Goal: Task Accomplishment & Management: Use online tool/utility

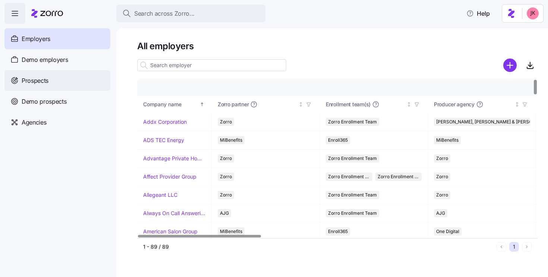
click at [56, 83] on div "Prospects" at bounding box center [57, 80] width 106 height 21
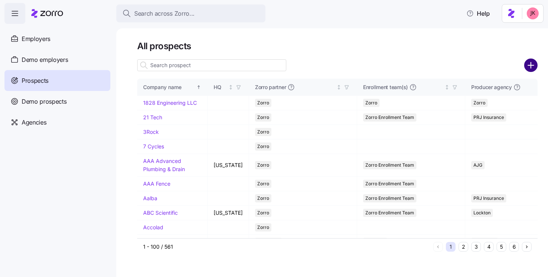
click at [535, 67] on circle "add icon" at bounding box center [531, 65] width 12 height 12
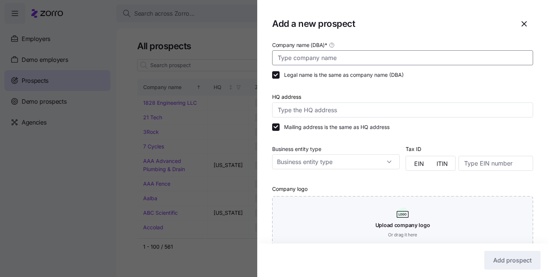
click at [344, 60] on input "Company name (DBA) *" at bounding box center [402, 57] width 261 height 15
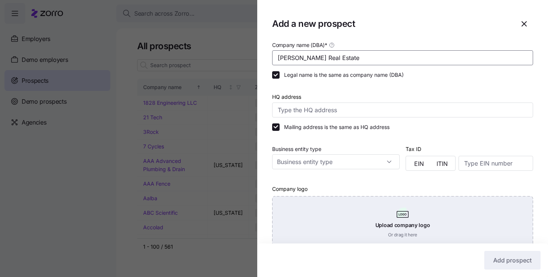
scroll to position [122, 0]
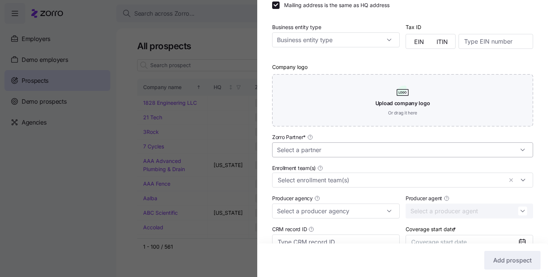
type input "[PERSON_NAME] Real Estate"
click at [292, 146] on input "Zorro Partner *" at bounding box center [402, 149] width 261 height 15
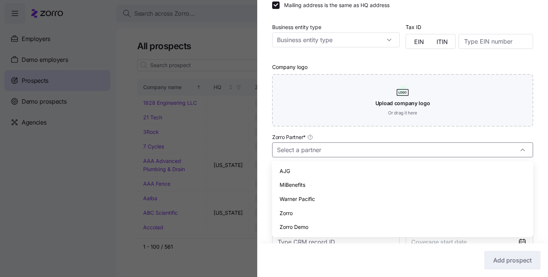
click at [291, 212] on span "Zorro" at bounding box center [286, 213] width 13 height 8
type input "Zorro"
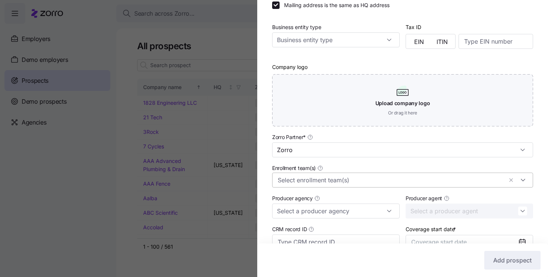
click at [298, 184] on input "Enrollment team(s)" at bounding box center [390, 180] width 225 height 10
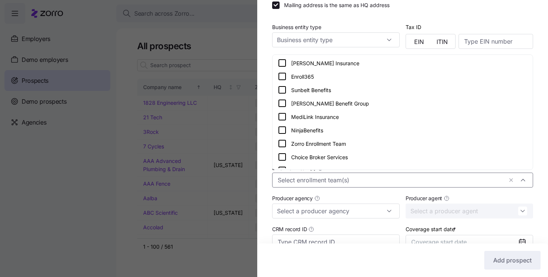
scroll to position [130, 0]
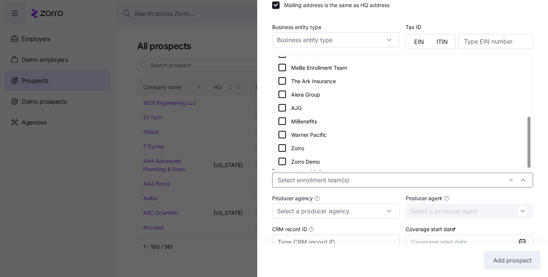
click at [282, 149] on icon at bounding box center [282, 148] width 9 height 9
click at [262, 156] on div "Company name (DBA) * Jack White Real Estate Legal name is the same as company n…" at bounding box center [402, 106] width 291 height 377
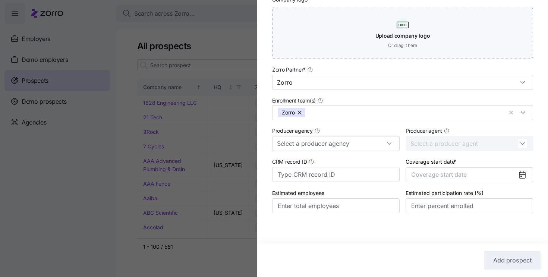
scroll to position [193, 0]
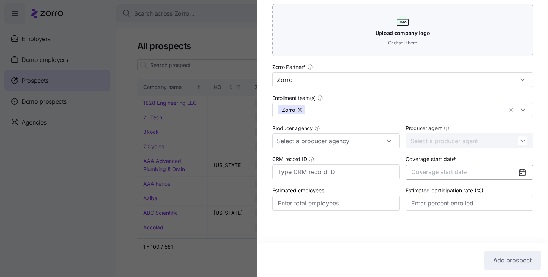
click at [446, 173] on span "Coverage start date" at bounding box center [439, 171] width 56 height 7
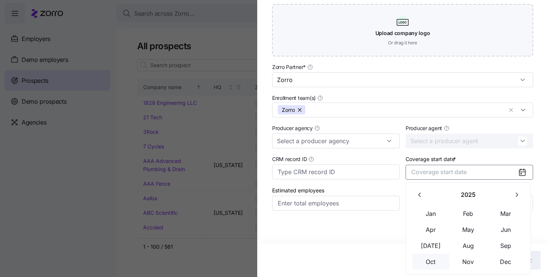
click at [435, 260] on button "Oct" at bounding box center [430, 262] width 37 height 16
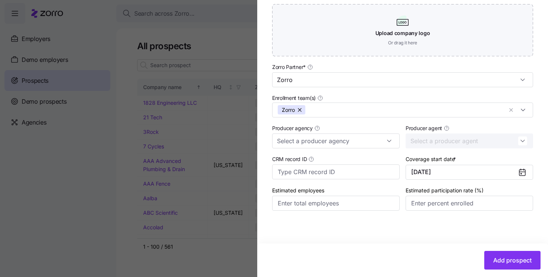
click at [524, 173] on icon at bounding box center [522, 173] width 6 height 6
click at [520, 172] on icon at bounding box center [522, 173] width 6 height 6
click at [456, 176] on button "10/01/2025" at bounding box center [470, 172] width 128 height 15
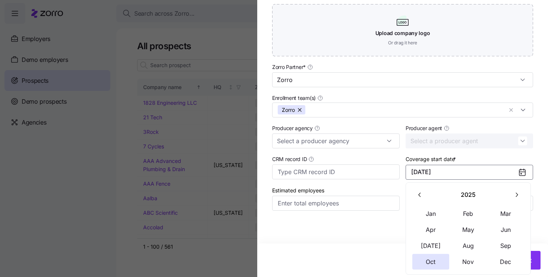
click at [514, 195] on icon "button" at bounding box center [516, 194] width 7 height 7
click at [428, 212] on button "Jan" at bounding box center [430, 214] width 37 height 16
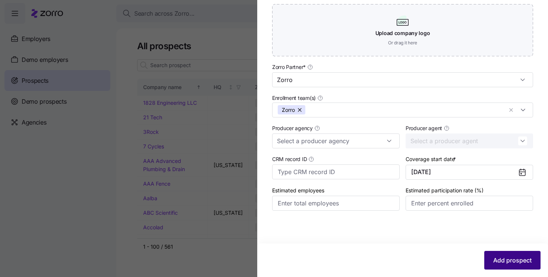
click at [502, 258] on span "Add prospect" at bounding box center [512, 260] width 38 height 9
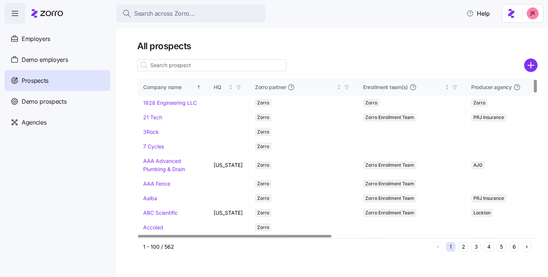
click at [184, 64] on input at bounding box center [211, 65] width 149 height 12
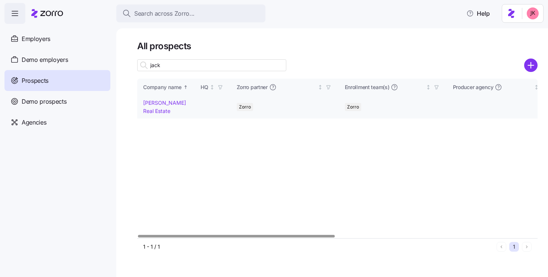
type input "jack"
click at [165, 105] on link "[PERSON_NAME] Real Estate" at bounding box center [164, 107] width 43 height 15
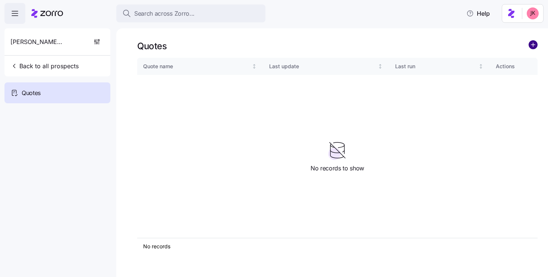
click at [535, 46] on circle "add icon" at bounding box center [533, 45] width 8 height 8
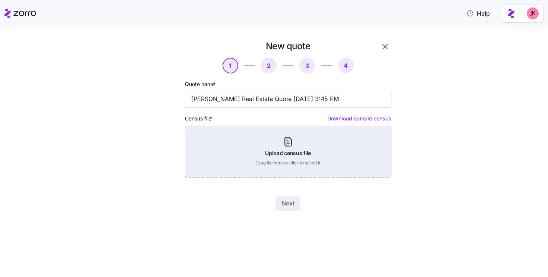
click at [287, 144] on div "Upload census file Drag file here or click to select it" at bounding box center [288, 152] width 207 height 52
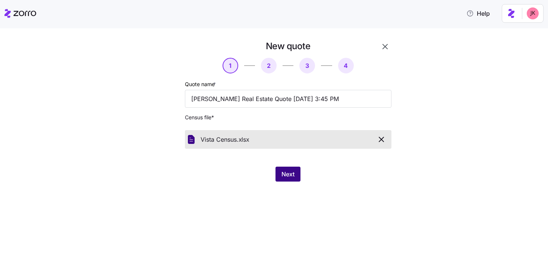
click at [289, 173] on span "Next" at bounding box center [288, 174] width 13 height 9
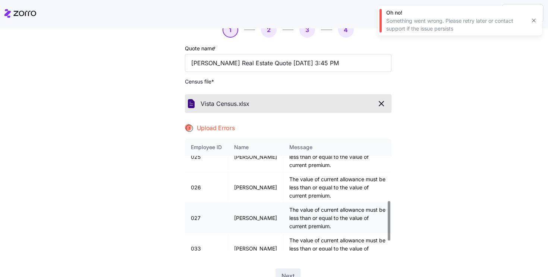
scroll to position [203, 0]
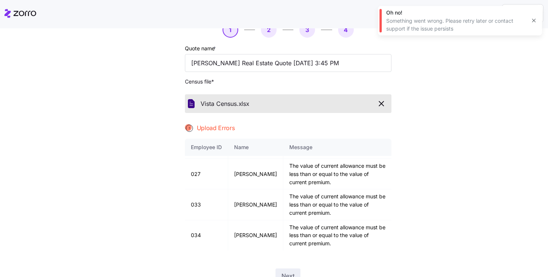
click at [378, 104] on icon "button" at bounding box center [381, 103] width 9 height 9
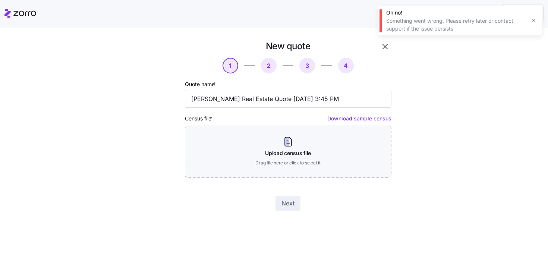
scroll to position [0, 0]
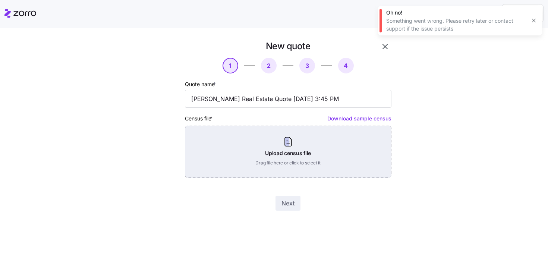
click at [292, 148] on div "Upload census file Drag file here or click to select it" at bounding box center [288, 152] width 207 height 52
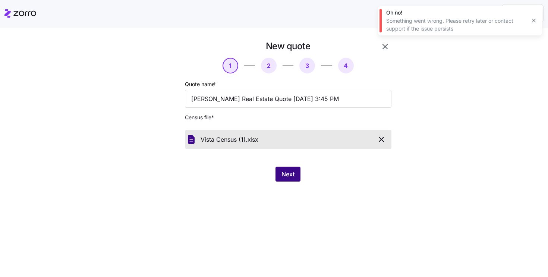
click at [291, 175] on span "Next" at bounding box center [288, 174] width 13 height 9
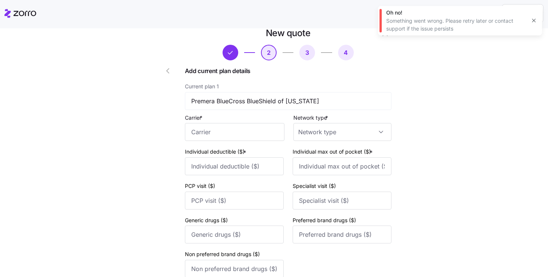
scroll to position [15, 0]
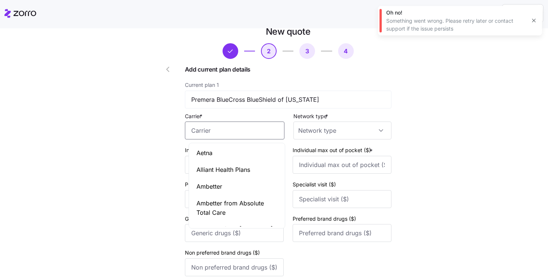
click at [210, 134] on input "Carrier *" at bounding box center [235, 131] width 100 height 18
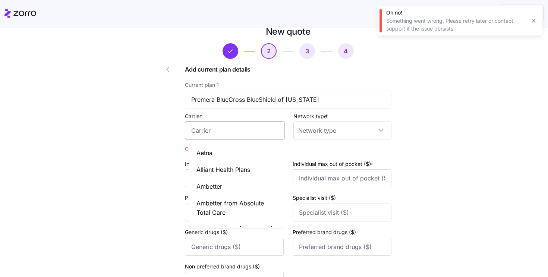
click at [214, 135] on input "Carrier *" at bounding box center [235, 131] width 100 height 18
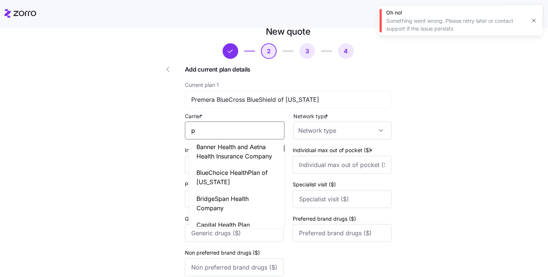
scroll to position [0, 0]
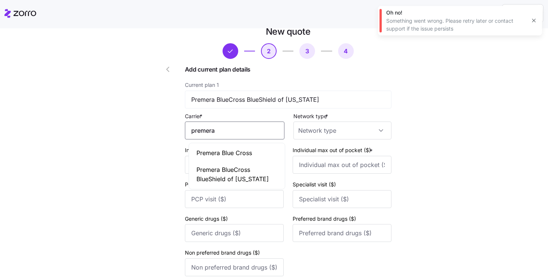
click at [229, 178] on span "Premera BlueCross BlueShield of Alaska" at bounding box center [237, 174] width 81 height 19
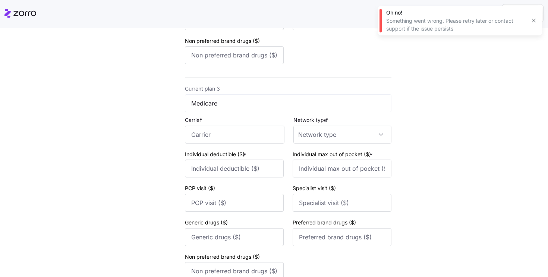
scroll to position [545, 0]
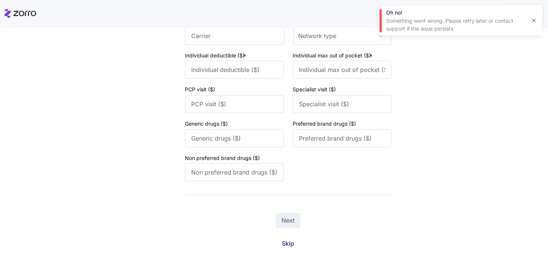
type input "Premera BlueCross BlueShield of Alaska"
click at [291, 242] on span "Skip" at bounding box center [288, 243] width 12 height 9
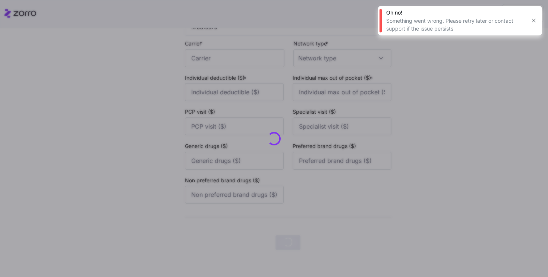
scroll to position [0, 0]
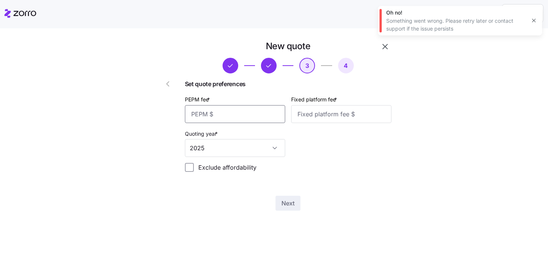
click at [217, 116] on input "PEPM fee *" at bounding box center [235, 114] width 100 height 18
type input "50"
click at [304, 116] on input "Fixed platform fee *" at bounding box center [341, 114] width 100 height 18
type input "100"
click at [292, 203] on span "Next" at bounding box center [288, 203] width 13 height 9
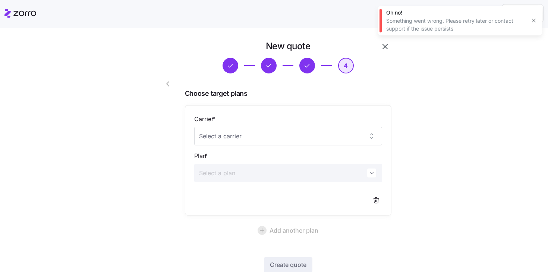
scroll to position [44, 0]
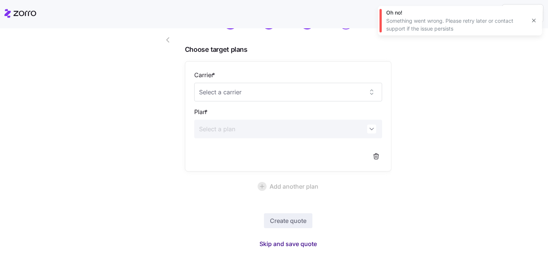
click at [273, 243] on span "Skip and save quote" at bounding box center [288, 243] width 57 height 9
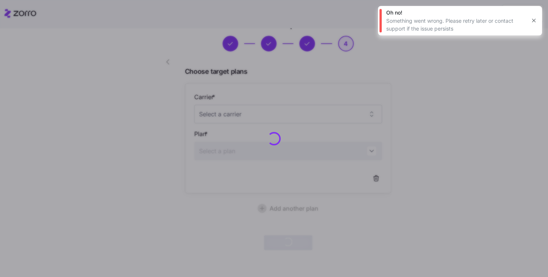
scroll to position [22, 0]
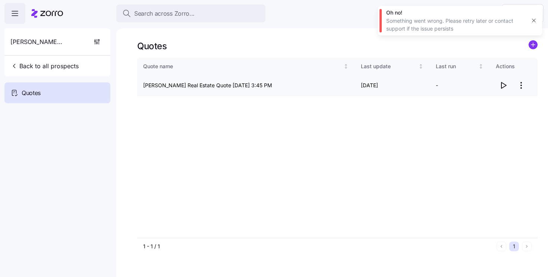
click at [497, 88] on span "button" at bounding box center [503, 85] width 14 height 14
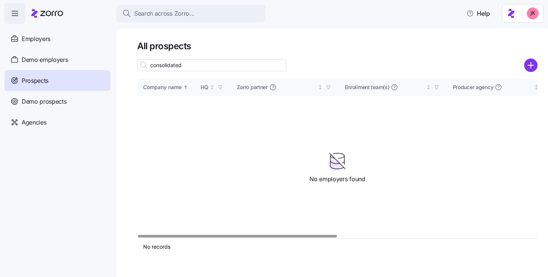
drag, startPoint x: 172, startPoint y: 63, endPoint x: 141, endPoint y: 50, distance: 33.6
click at [144, 53] on div "All prospects consolidated Company name HQ Zorro partner Enrollment team(s) Pro…" at bounding box center [337, 147] width 401 height 215
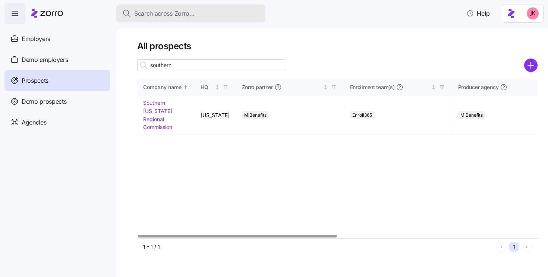
type input "southern"
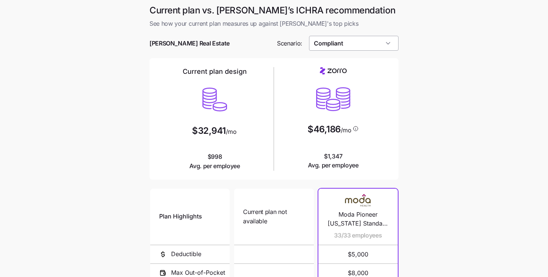
click at [342, 45] on input "Compliant" at bounding box center [354, 43] width 90 height 15
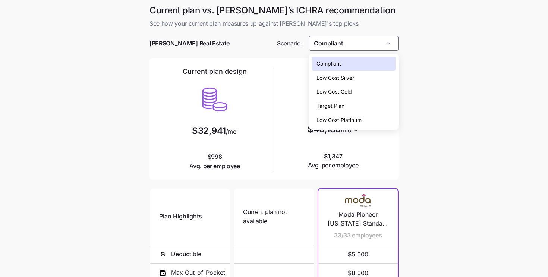
click at [342, 78] on span "Low Cost Silver" at bounding box center [336, 78] width 38 height 8
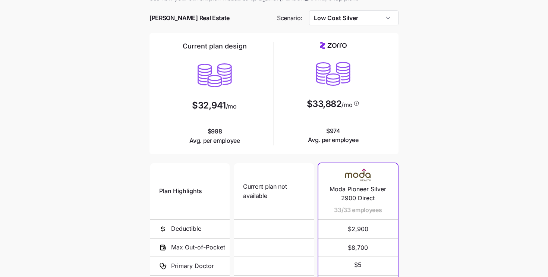
scroll to position [28, 0]
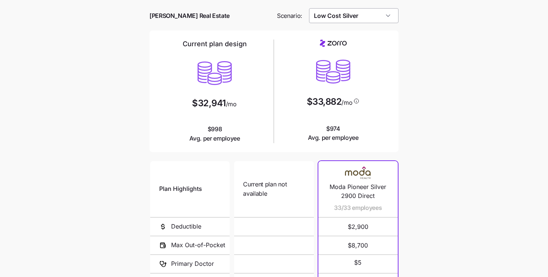
click at [335, 18] on input "Low Cost Silver" at bounding box center [354, 15] width 90 height 15
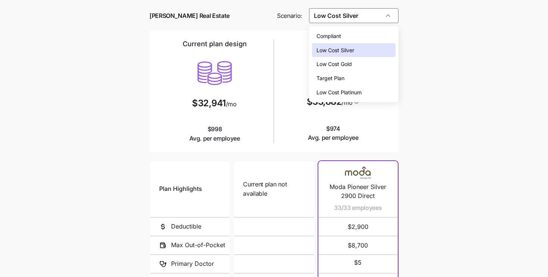
click at [335, 37] on span "Compliant" at bounding box center [329, 36] width 25 height 8
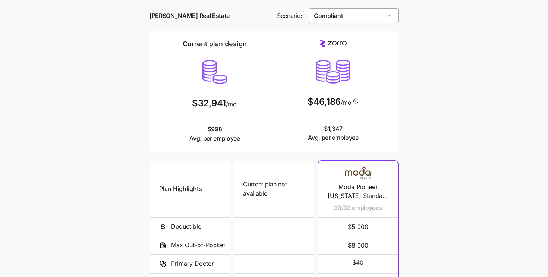
click at [336, 15] on input "Compliant" at bounding box center [354, 15] width 90 height 15
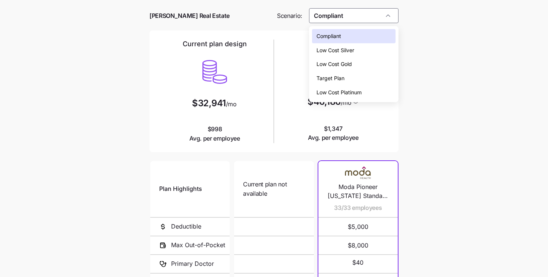
click at [333, 64] on span "Low Cost Gold" at bounding box center [334, 64] width 35 height 8
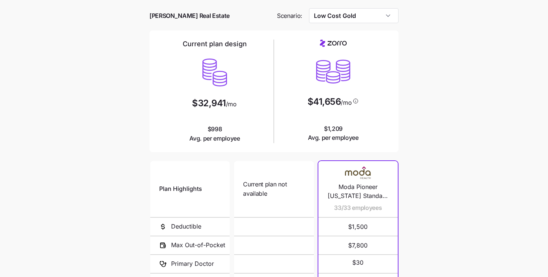
click at [337, 26] on div at bounding box center [274, 26] width 249 height 7
click at [337, 25] on div at bounding box center [274, 26] width 249 height 7
click at [337, 23] on div at bounding box center [274, 26] width 249 height 7
click at [338, 19] on input "Low Cost Gold" at bounding box center [354, 15] width 90 height 15
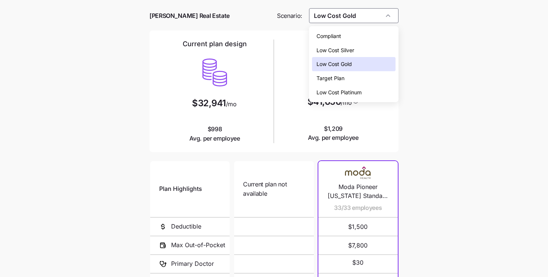
click at [346, 78] on div "Target Plan" at bounding box center [354, 78] width 84 height 14
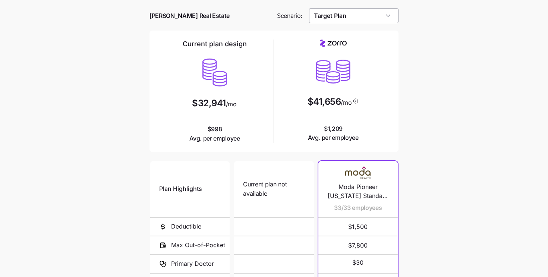
click at [348, 21] on input "Target Plan" at bounding box center [354, 15] width 90 height 15
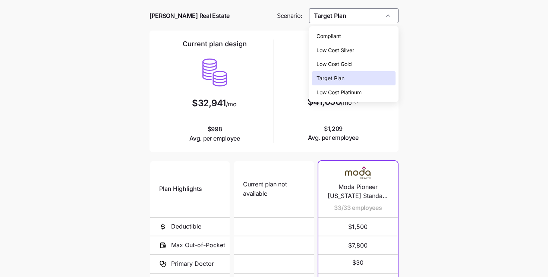
click at [344, 92] on span "Low Cost Platinum" at bounding box center [339, 92] width 45 height 8
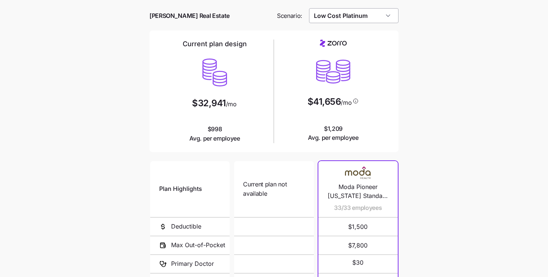
click at [348, 22] on input "Low Cost Platinum" at bounding box center [354, 15] width 90 height 15
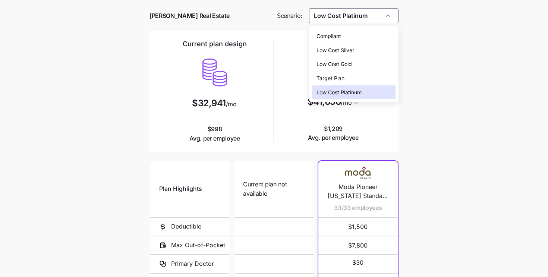
click at [351, 50] on span "Low Cost Silver" at bounding box center [336, 50] width 38 height 8
type input "Low Cost Silver"
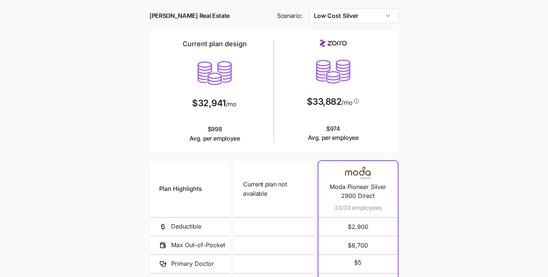
click at [455, 118] on main "Current plan vs. Zorro’s ICHRA recommendation See how your current plan measure…" at bounding box center [274, 175] width 548 height 407
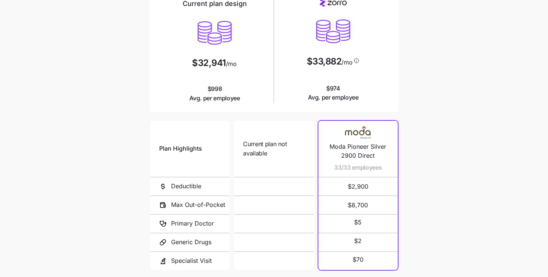
scroll to position [122, 0]
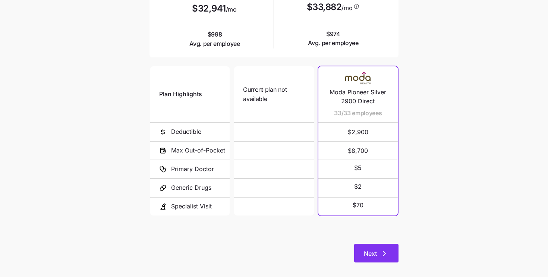
click at [381, 253] on icon "button" at bounding box center [384, 253] width 9 height 9
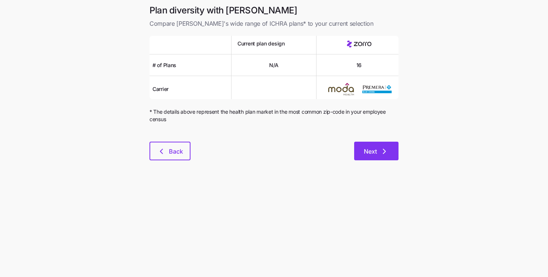
click at [378, 151] on span "Next" at bounding box center [376, 151] width 25 height 9
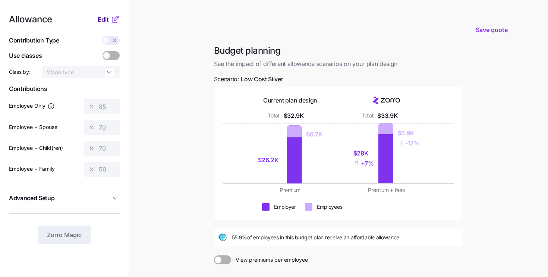
click at [107, 20] on span "Edit" at bounding box center [103, 19] width 11 height 9
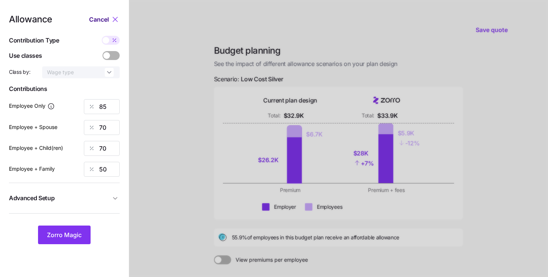
click at [107, 20] on span "Cancel" at bounding box center [99, 19] width 20 height 9
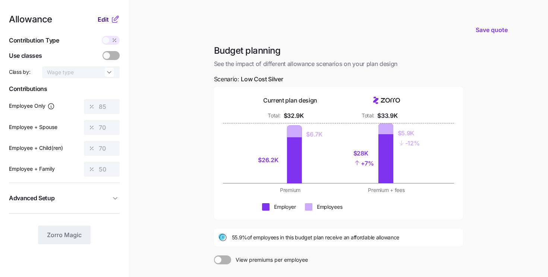
click at [106, 19] on span "Edit" at bounding box center [103, 19] width 11 height 9
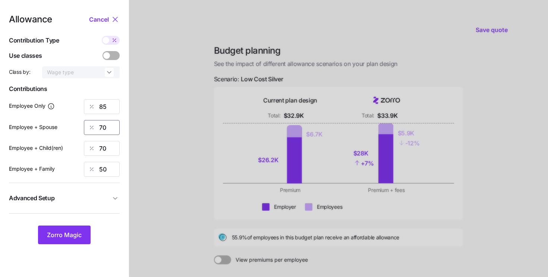
drag, startPoint x: 100, startPoint y: 124, endPoint x: 61, endPoint y: 114, distance: 40.3
click at [61, 114] on div "Allowance Cancel Contribution Type Use classes Class by: Wage type Contribution…" at bounding box center [64, 129] width 111 height 229
type input "80"
drag, startPoint x: 111, startPoint y: 150, endPoint x: 88, endPoint y: 141, distance: 25.1
click at [90, 141] on div "70" at bounding box center [102, 148] width 36 height 15
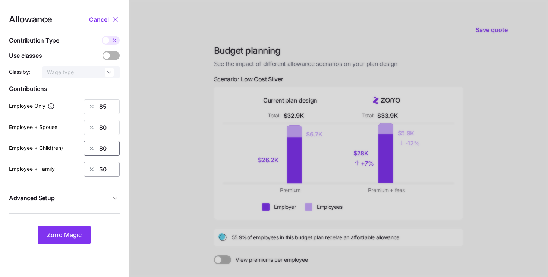
type input "80"
drag, startPoint x: 107, startPoint y: 169, endPoint x: 90, endPoint y: 162, distance: 18.3
click at [93, 164] on div "50" at bounding box center [102, 169] width 36 height 15
type input "80"
click at [76, 236] on span "Zorro Magic" at bounding box center [64, 234] width 35 height 9
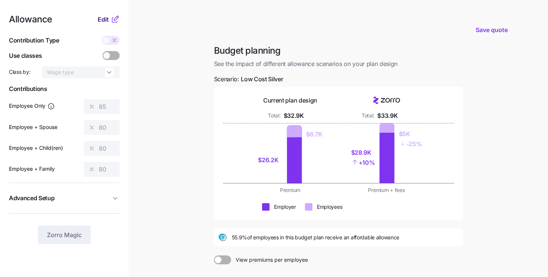
click at [106, 17] on span "Edit" at bounding box center [103, 19] width 11 height 9
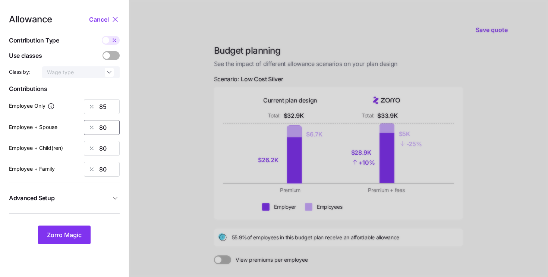
drag, startPoint x: 111, startPoint y: 132, endPoint x: 66, endPoint y: 107, distance: 51.1
click at [66, 107] on div "Allowance Cancel Contribution Type Use classes Class by: Wage type Contribution…" at bounding box center [64, 129] width 111 height 229
type input "70"
drag, startPoint x: 109, startPoint y: 146, endPoint x: 84, endPoint y: 140, distance: 25.7
click at [85, 140] on div "Allowance Cancel Contribution Type Use classes Class by: Wage type Contribution…" at bounding box center [64, 129] width 111 height 229
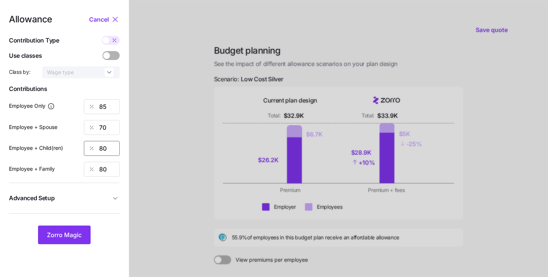
type input "8"
type input "70"
drag, startPoint x: 111, startPoint y: 169, endPoint x: 84, endPoint y: 154, distance: 30.9
click at [84, 154] on div "Allowance Cancel Contribution Type Use classes Class by: Wage type Contribution…" at bounding box center [64, 129] width 111 height 229
type input "50"
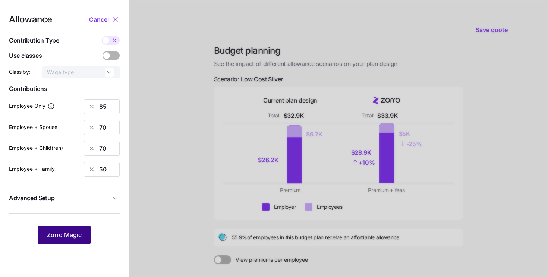
click at [78, 234] on span "Zorro Magic" at bounding box center [64, 234] width 35 height 9
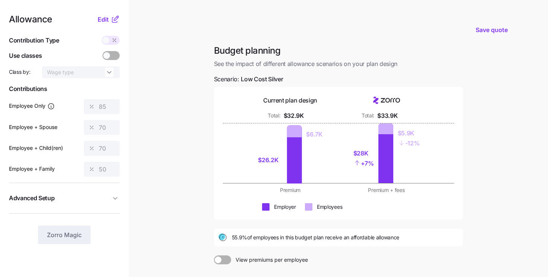
click at [100, 28] on div "Allowance Edit Contribution Type Use classes Class by: Wage type Contributions …" at bounding box center [64, 129] width 111 height 229
click at [101, 22] on span "Edit" at bounding box center [103, 19] width 11 height 9
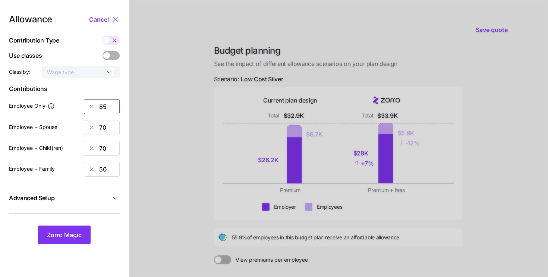
drag, startPoint x: 106, startPoint y: 103, endPoint x: 75, endPoint y: 95, distance: 32.3
click at [76, 95] on div "Allowance Cancel Contribution Type Use classes Class by: Wage type Contribution…" at bounding box center [64, 129] width 111 height 229
type input "100"
click at [65, 237] on span "Zorro Magic" at bounding box center [64, 234] width 35 height 9
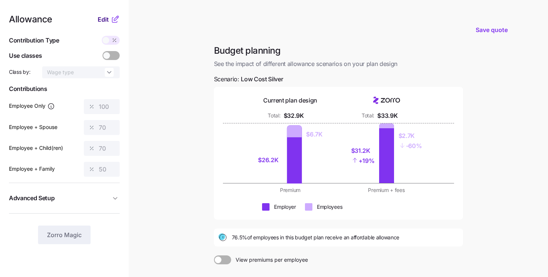
click at [104, 20] on span "Edit" at bounding box center [103, 19] width 11 height 9
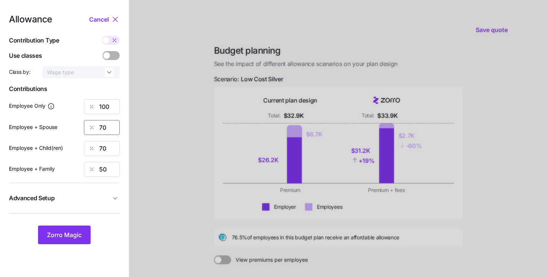
drag, startPoint x: 109, startPoint y: 131, endPoint x: 74, endPoint y: 120, distance: 36.6
click at [74, 120] on div "Employee + Spouse 70" at bounding box center [64, 127] width 111 height 15
type input "100"
drag, startPoint x: 89, startPoint y: 141, endPoint x: 60, endPoint y: 124, distance: 33.6
click at [65, 129] on div "Allowance Cancel Contribution Type Use classes Class by: Wage type Contribution…" at bounding box center [64, 129] width 111 height 229
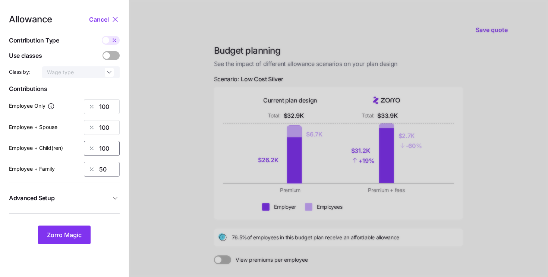
type input "100"
drag, startPoint x: 108, startPoint y: 170, endPoint x: 75, endPoint y: 153, distance: 37.4
click at [83, 158] on div "Allowance Cancel Contribution Type Use classes Class by: Wage type Contribution…" at bounding box center [64, 129] width 111 height 229
type input "100"
click at [57, 241] on button "Zorro Magic" at bounding box center [64, 235] width 53 height 19
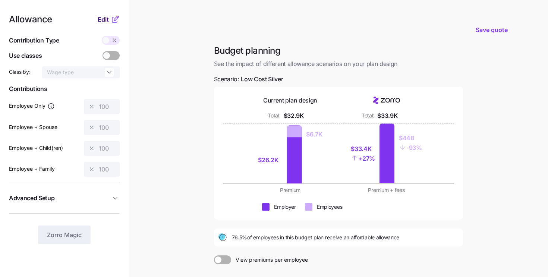
click at [106, 20] on span "Edit" at bounding box center [103, 19] width 11 height 9
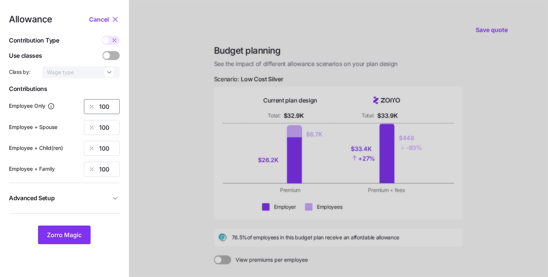
drag, startPoint x: 112, startPoint y: 107, endPoint x: 67, endPoint y: 97, distance: 45.5
click at [68, 97] on div "Allowance Cancel Contribution Type Use classes Class by: Wage type Contribution…" at bounding box center [64, 129] width 111 height 229
type input "85"
drag, startPoint x: 110, startPoint y: 128, endPoint x: 72, endPoint y: 113, distance: 40.2
click at [75, 114] on div "Allowance Cancel Contribution Type Use classes Class by: Wage type Contribution…" at bounding box center [64, 129] width 111 height 229
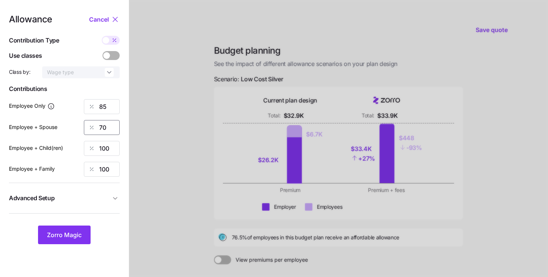
type input "70"
drag, startPoint x: 113, startPoint y: 151, endPoint x: 90, endPoint y: 144, distance: 25.1
click at [90, 144] on div "100" at bounding box center [102, 148] width 36 height 15
type input "70"
drag, startPoint x: 108, startPoint y: 168, endPoint x: 91, endPoint y: 160, distance: 18.8
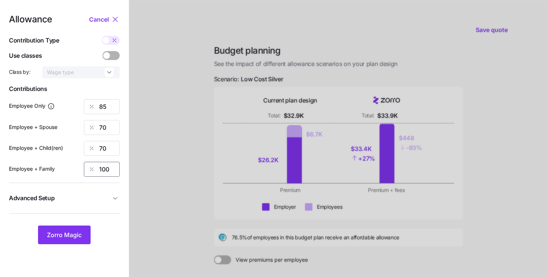
click at [91, 160] on div "Allowance Cancel Contribution Type Use classes Class by: Wage type Contribution…" at bounding box center [64, 129] width 111 height 229
type input "50"
click at [54, 235] on span "Zorro Magic" at bounding box center [64, 234] width 35 height 9
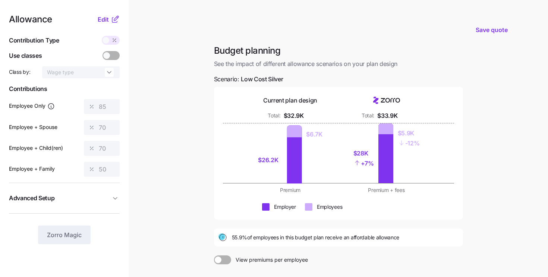
scroll to position [90, 0]
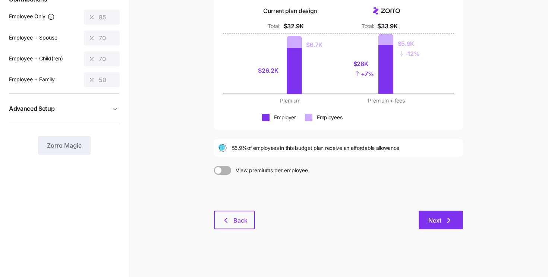
click at [443, 219] on span "Next" at bounding box center [441, 220] width 25 height 9
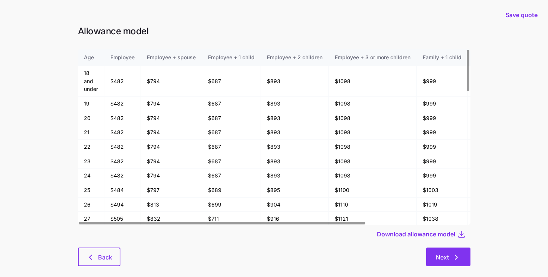
click at [436, 255] on span "Next" at bounding box center [442, 257] width 13 height 9
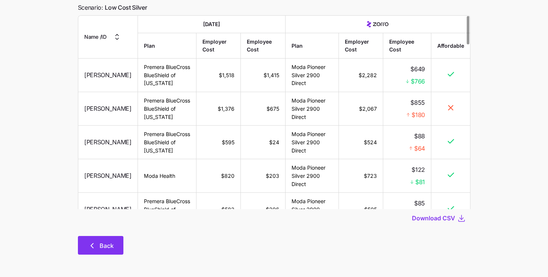
click at [109, 243] on span "Back" at bounding box center [107, 245] width 14 height 9
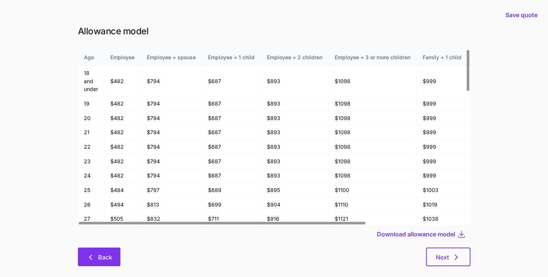
click at [105, 248] on button "Back" at bounding box center [99, 257] width 43 height 19
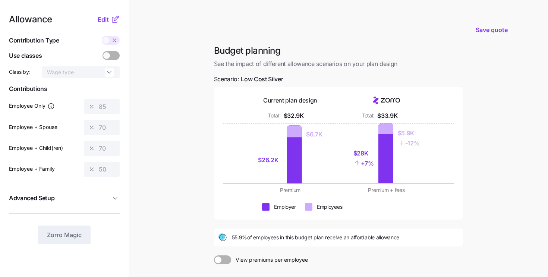
scroll to position [90, 0]
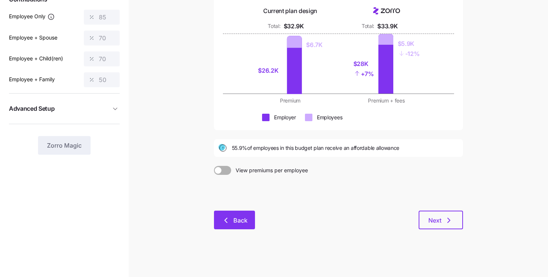
click at [217, 214] on button "Back" at bounding box center [234, 220] width 41 height 19
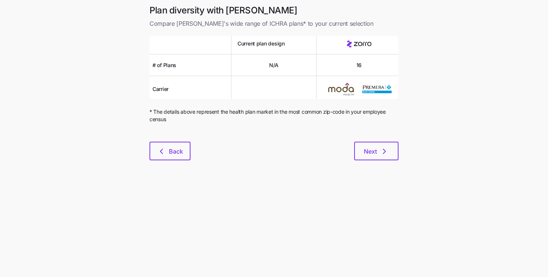
click at [159, 141] on div at bounding box center [274, 137] width 249 height 9
click at [157, 151] on icon "button" at bounding box center [161, 151] width 9 height 9
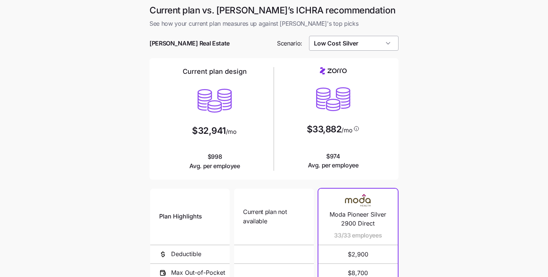
click at [334, 45] on input "Low Cost Silver" at bounding box center [354, 43] width 90 height 15
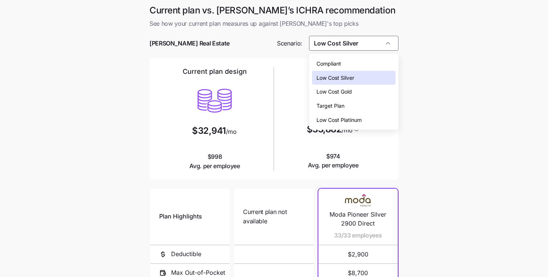
click at [338, 66] on span "Compliant" at bounding box center [329, 64] width 25 height 8
type input "Compliant"
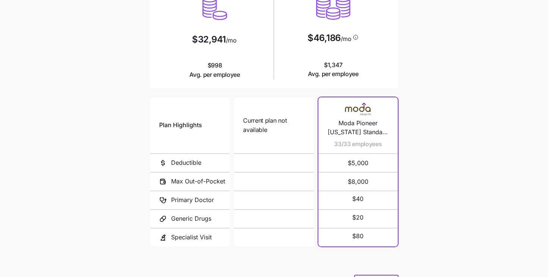
scroll to position [105, 0]
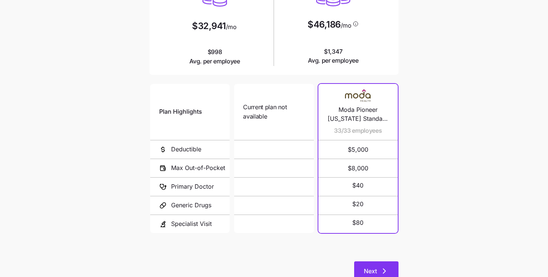
click at [391, 263] on button "Next" at bounding box center [376, 270] width 44 height 19
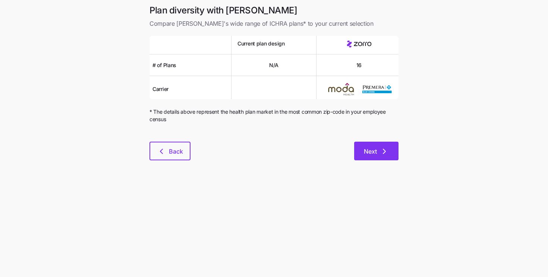
click at [389, 150] on button "Next" at bounding box center [376, 151] width 44 height 19
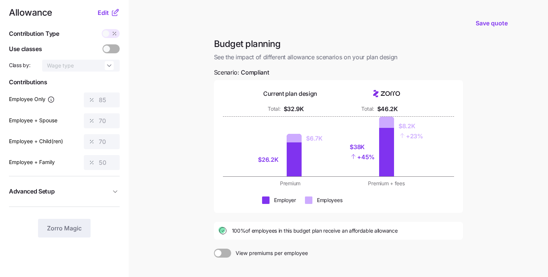
scroll to position [7, 0]
